Goal: Complete application form: Complete application form

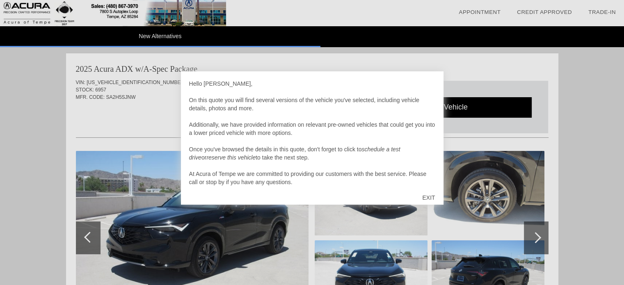
click at [429, 196] on div "EXIT" at bounding box center [428, 197] width 29 height 25
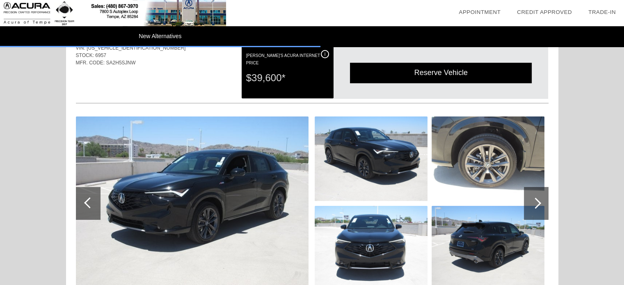
scroll to position [82, 0]
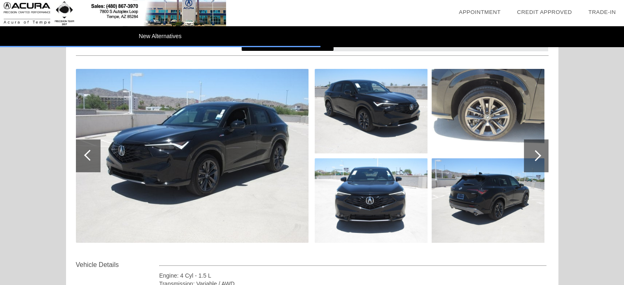
click at [534, 156] on div at bounding box center [535, 155] width 11 height 11
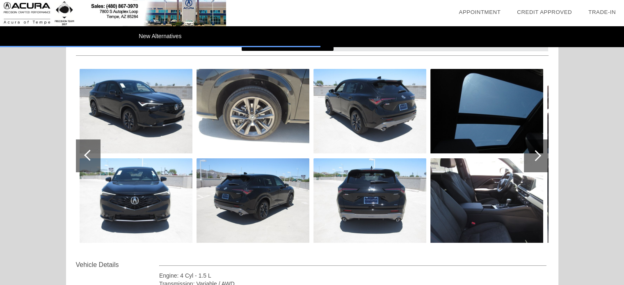
click at [534, 156] on div at bounding box center [535, 155] width 11 height 11
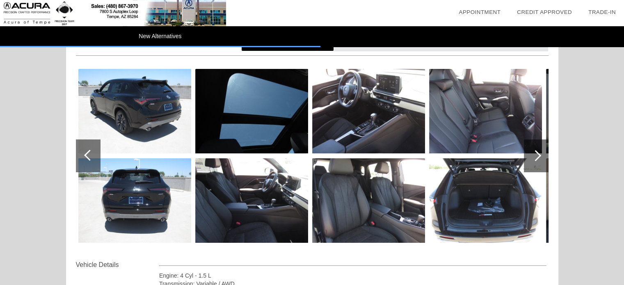
click at [379, 136] on img at bounding box center [368, 111] width 113 height 85
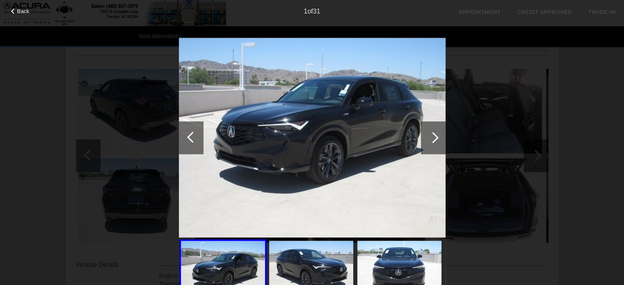
click at [432, 139] on div at bounding box center [432, 137] width 11 height 11
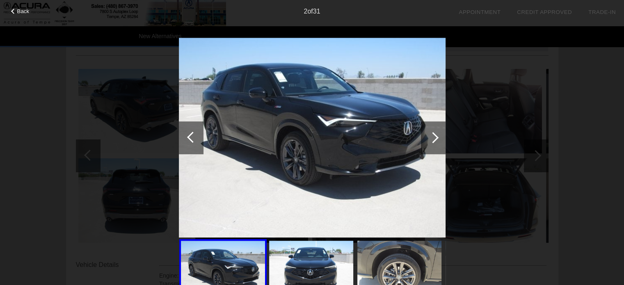
click at [432, 139] on div at bounding box center [432, 137] width 11 height 11
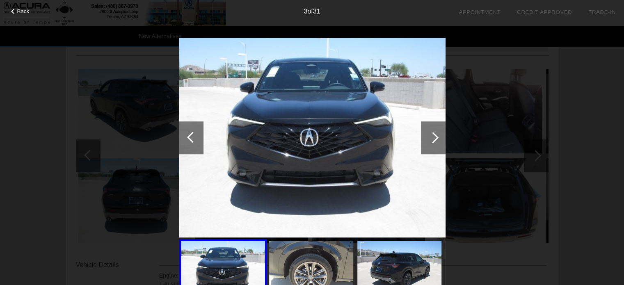
click at [438, 134] on div at bounding box center [433, 137] width 25 height 33
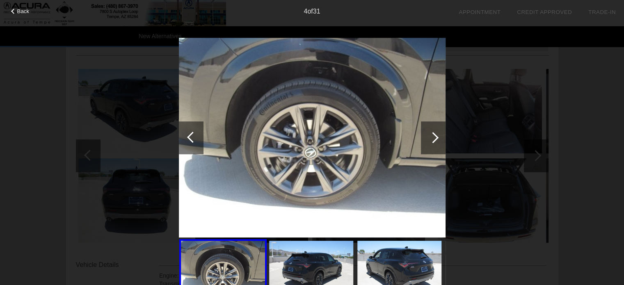
click at [438, 134] on div at bounding box center [433, 137] width 25 height 33
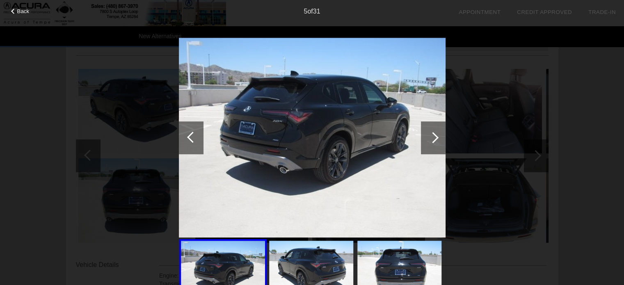
click at [436, 137] on div at bounding box center [432, 137] width 11 height 11
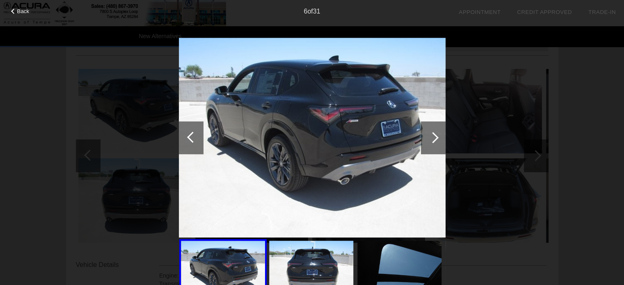
click at [436, 137] on div at bounding box center [432, 137] width 11 height 11
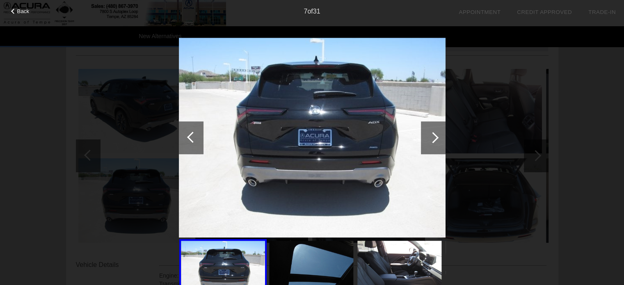
click at [436, 137] on div at bounding box center [432, 137] width 11 height 11
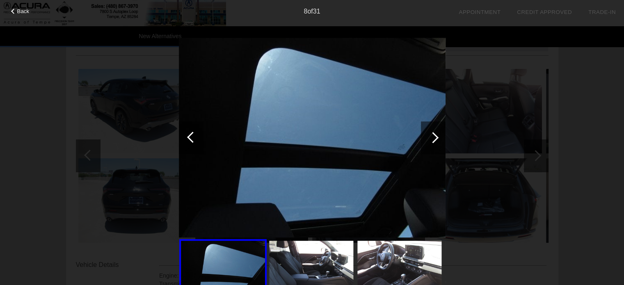
click at [432, 139] on div at bounding box center [432, 137] width 11 height 11
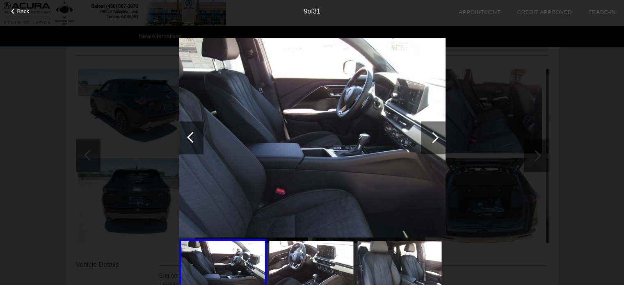
click at [432, 139] on div at bounding box center [432, 137] width 11 height 11
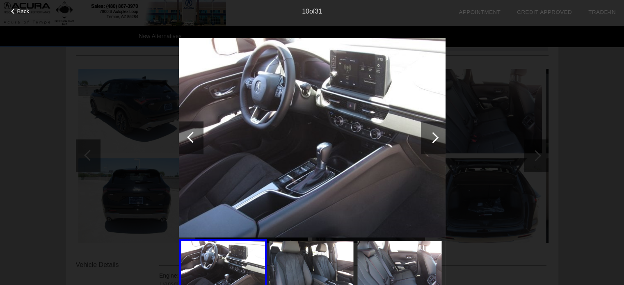
click at [435, 139] on div at bounding box center [432, 137] width 11 height 11
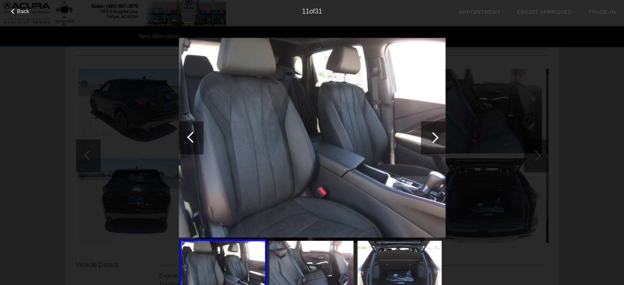
click at [437, 136] on div at bounding box center [432, 137] width 11 height 11
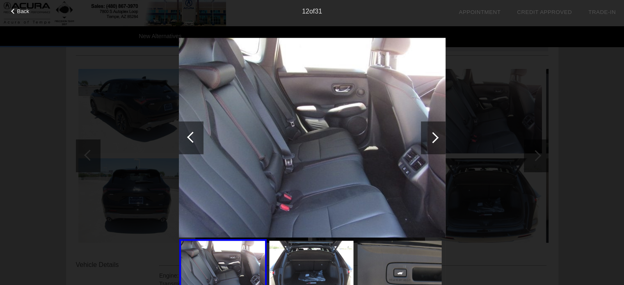
click at [437, 136] on div at bounding box center [432, 137] width 11 height 11
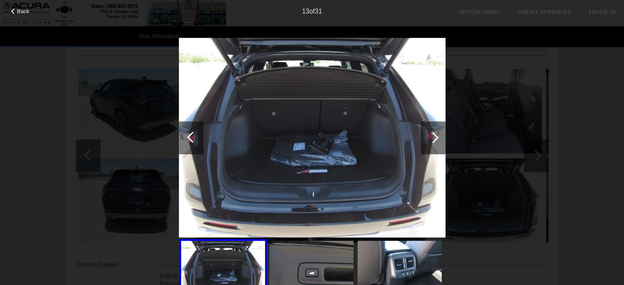
click at [437, 136] on div at bounding box center [432, 137] width 11 height 11
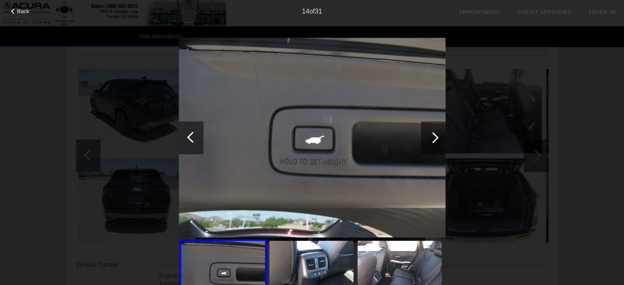
click at [429, 135] on div at bounding box center [433, 137] width 25 height 33
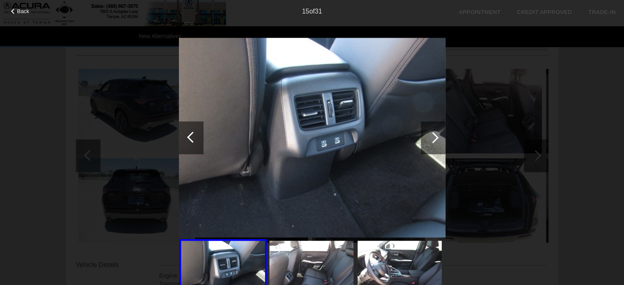
click at [429, 135] on div at bounding box center [432, 137] width 11 height 11
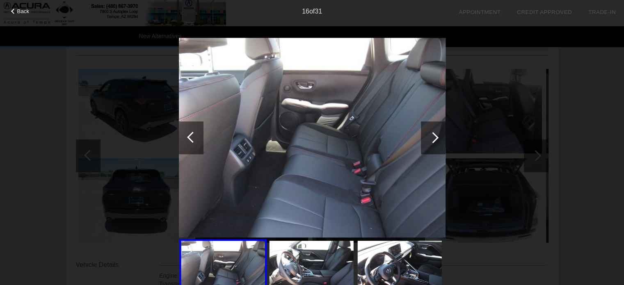
click at [429, 135] on div at bounding box center [432, 137] width 11 height 11
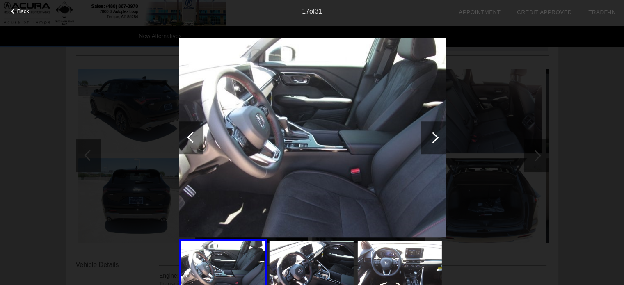
click at [429, 135] on div at bounding box center [432, 137] width 11 height 11
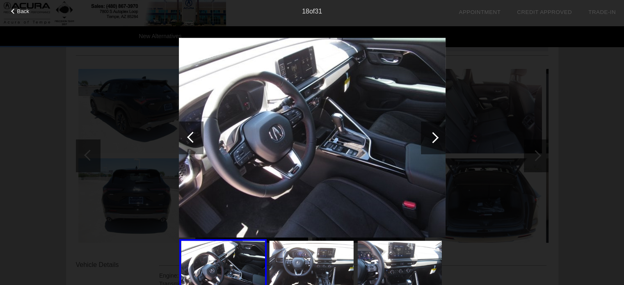
click at [430, 137] on div at bounding box center [432, 137] width 11 height 11
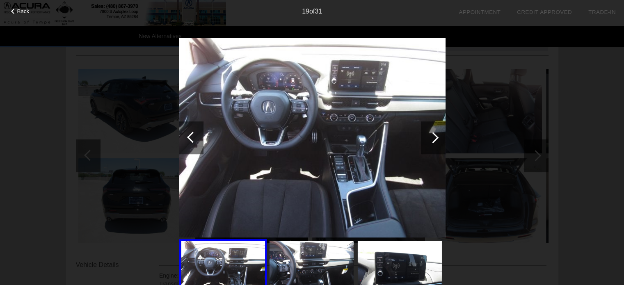
click at [436, 141] on div at bounding box center [433, 137] width 25 height 33
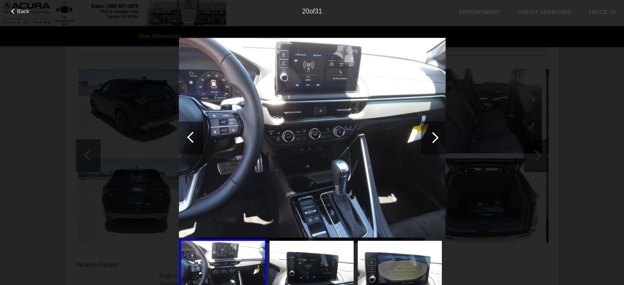
click at [435, 139] on div at bounding box center [432, 137] width 11 height 11
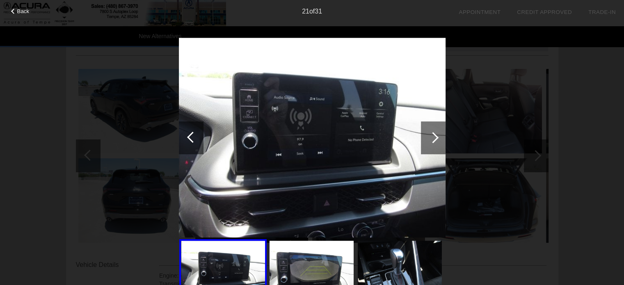
click at [435, 139] on div at bounding box center [432, 137] width 11 height 11
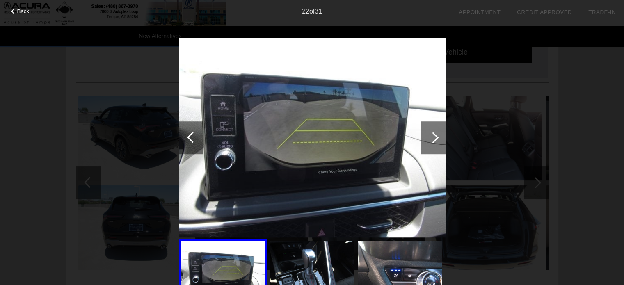
scroll to position [41, 0]
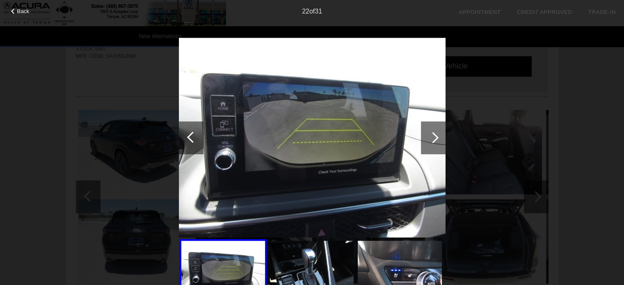
click at [435, 139] on div at bounding box center [432, 137] width 11 height 11
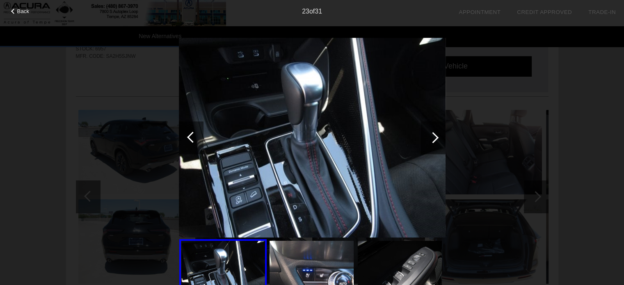
click at [435, 139] on div at bounding box center [432, 137] width 11 height 11
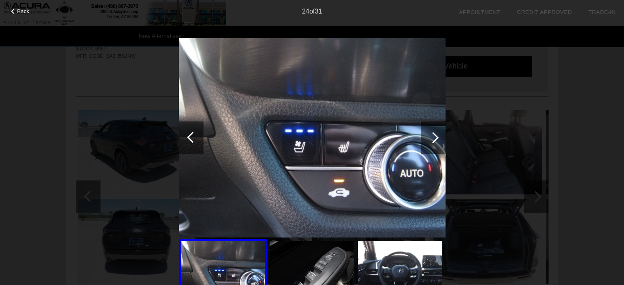
click at [437, 136] on div at bounding box center [433, 137] width 25 height 33
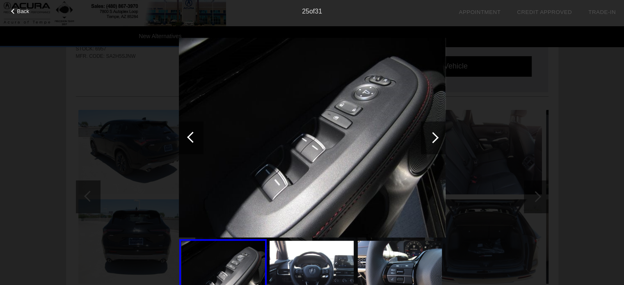
click at [187, 136] on div at bounding box center [191, 137] width 25 height 33
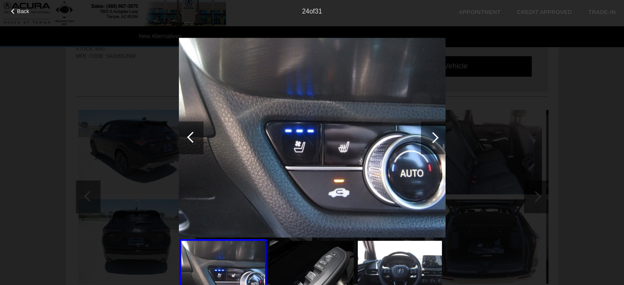
click at [187, 136] on div at bounding box center [191, 137] width 25 height 33
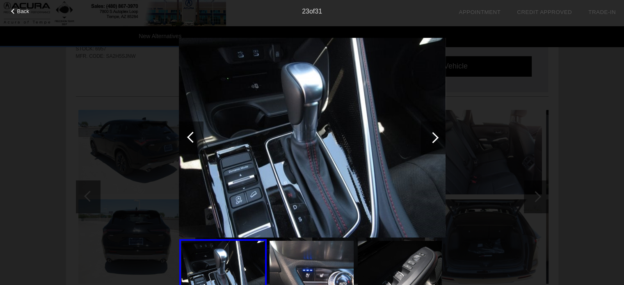
click at [435, 137] on div at bounding box center [432, 137] width 11 height 11
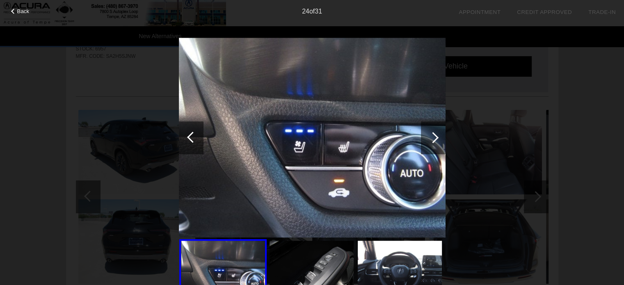
click at [436, 136] on div at bounding box center [433, 137] width 25 height 33
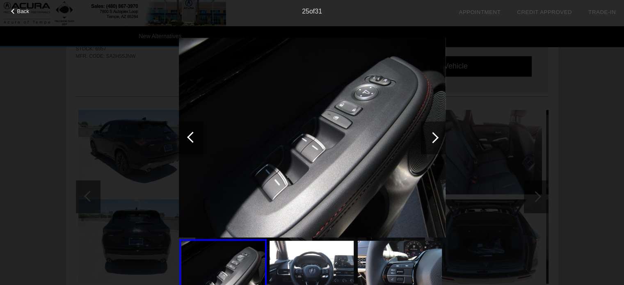
click at [436, 136] on div at bounding box center [432, 137] width 11 height 11
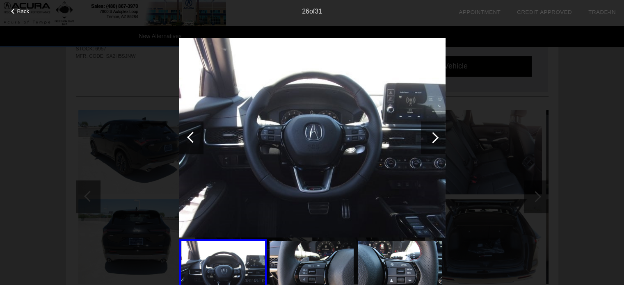
click at [436, 136] on div at bounding box center [432, 137] width 11 height 11
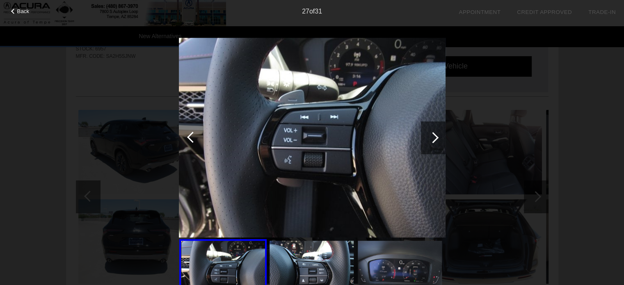
click at [192, 135] on div at bounding box center [192, 137] width 11 height 11
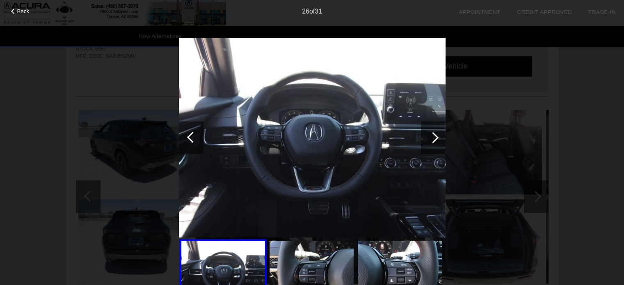
click at [441, 143] on div at bounding box center [433, 137] width 25 height 33
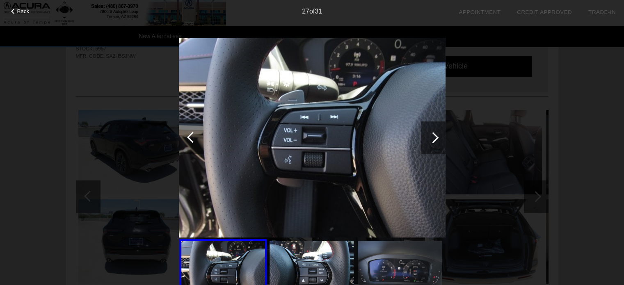
click at [440, 142] on div at bounding box center [433, 137] width 25 height 33
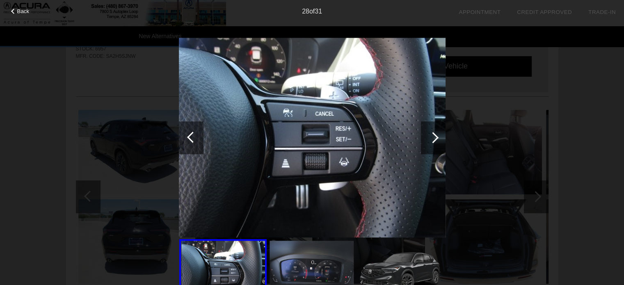
click at [434, 140] on div at bounding box center [432, 137] width 11 height 11
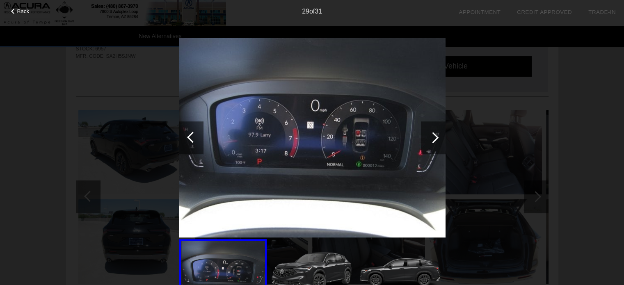
click at [434, 140] on div at bounding box center [432, 137] width 11 height 11
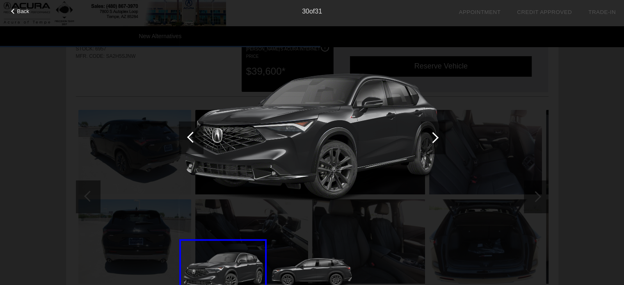
drag, startPoint x: 570, startPoint y: 112, endPoint x: 572, endPoint y: 107, distance: 6.1
click at [572, 107] on div "Back 30 of 31" at bounding box center [312, 142] width 624 height 285
click at [14, 13] on div at bounding box center [13, 11] width 5 height 5
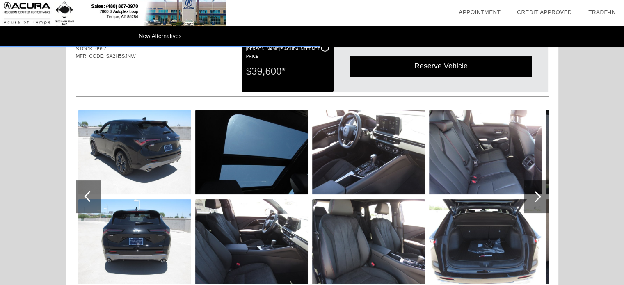
scroll to position [0, 0]
